Goal: Transaction & Acquisition: Download file/media

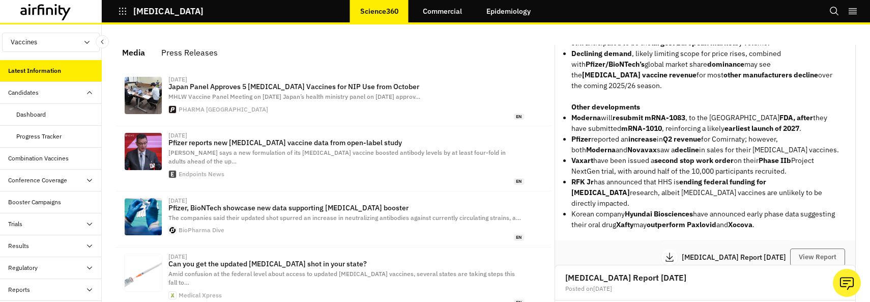
scroll to position [254, 0]
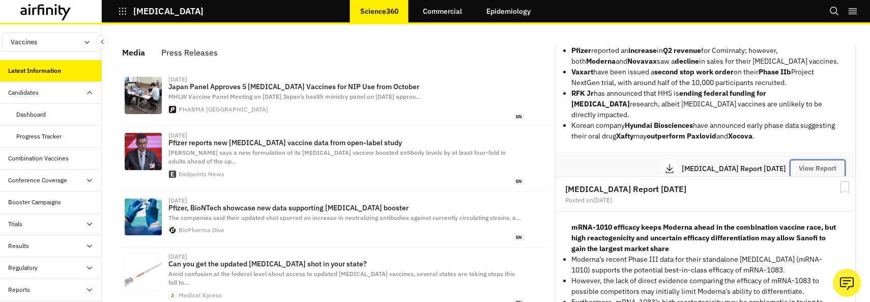
click at [804, 160] on button "View Report" at bounding box center [817, 168] width 55 height 17
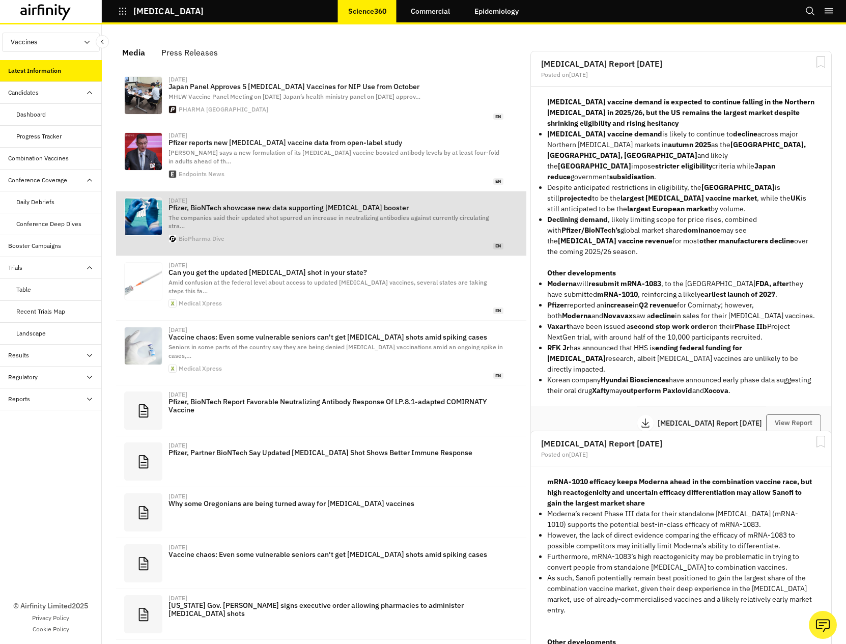
scroll to position [696, 298]
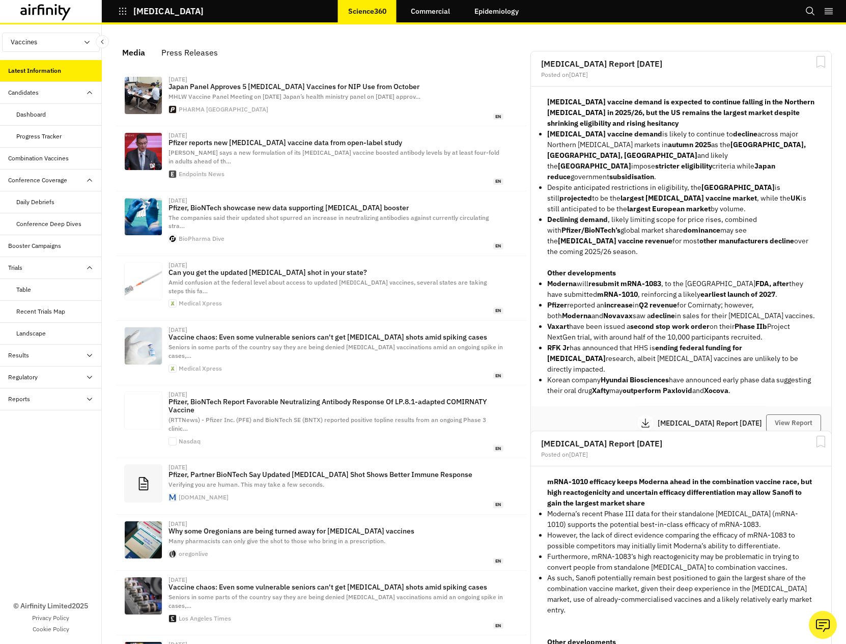
click at [54, 156] on div "Combination Vaccines" at bounding box center [38, 158] width 61 height 9
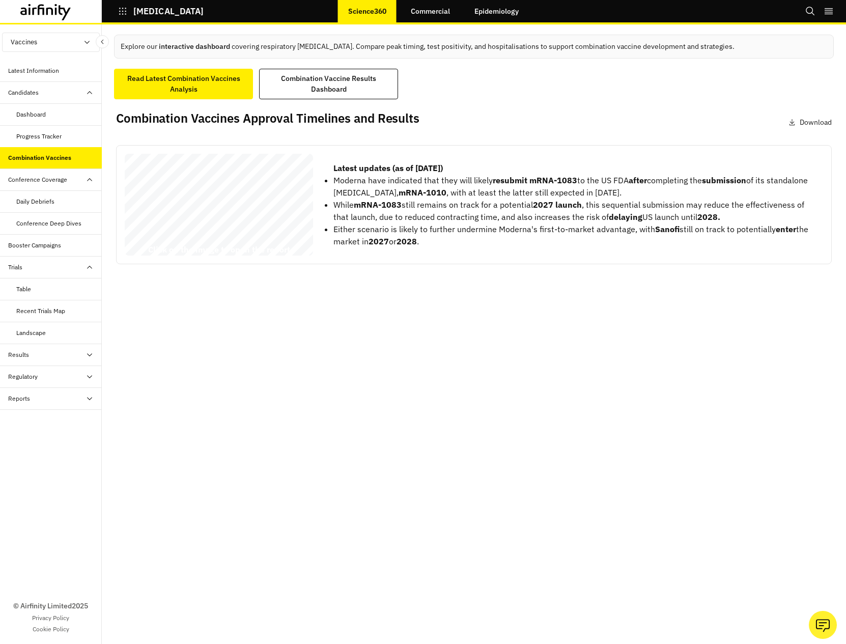
click at [803, 122] on p "Download" at bounding box center [816, 122] width 32 height 11
